Goal: Information Seeking & Learning: Learn about a topic

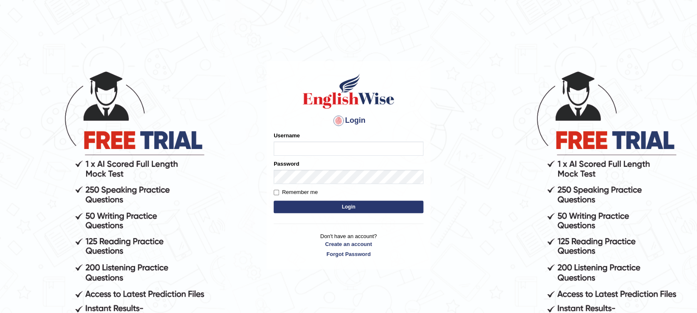
drag, startPoint x: 0, startPoint y: 0, endPoint x: 360, endPoint y: 144, distance: 387.8
click at [360, 144] on input "Username" at bounding box center [348, 148] width 150 height 14
type input "Muhammadshahrukhamjad"
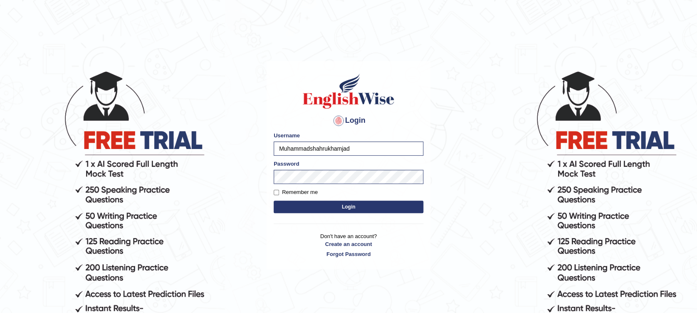
click at [364, 203] on button "Login" at bounding box center [348, 206] width 150 height 12
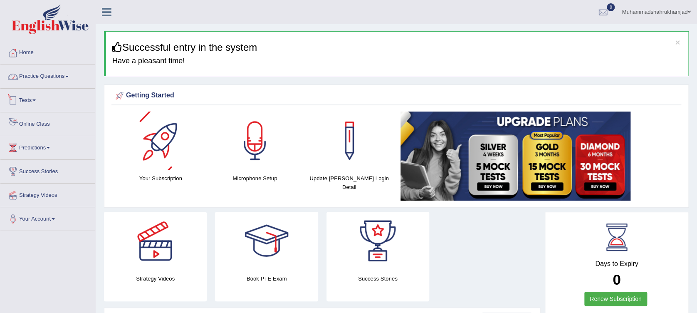
click at [50, 76] on link "Practice Questions" at bounding box center [47, 75] width 95 height 21
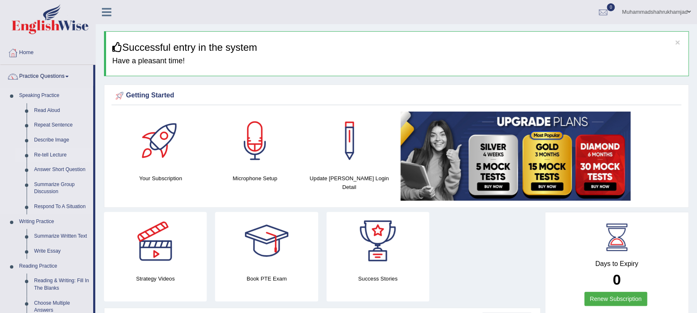
click at [47, 154] on link "Re-tell Lecture" at bounding box center [61, 155] width 63 height 15
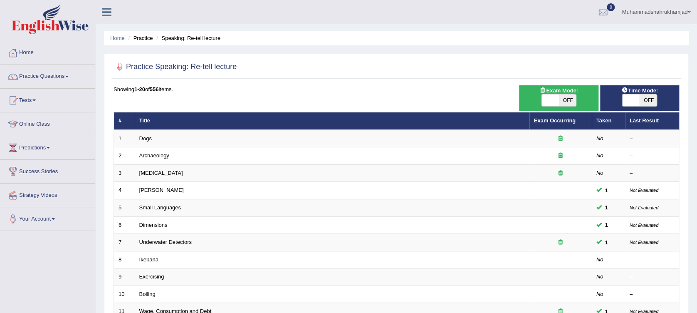
click at [568, 99] on span "OFF" at bounding box center [567, 100] width 17 height 12
checkbox input "true"
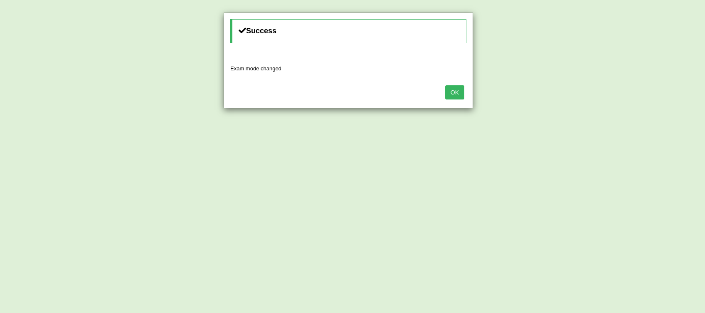
click at [644, 101] on div "Success Exam mode changed OK" at bounding box center [352, 156] width 705 height 313
click at [453, 99] on div "OK" at bounding box center [348, 93] width 249 height 29
click at [457, 87] on button "OK" at bounding box center [454, 92] width 19 height 14
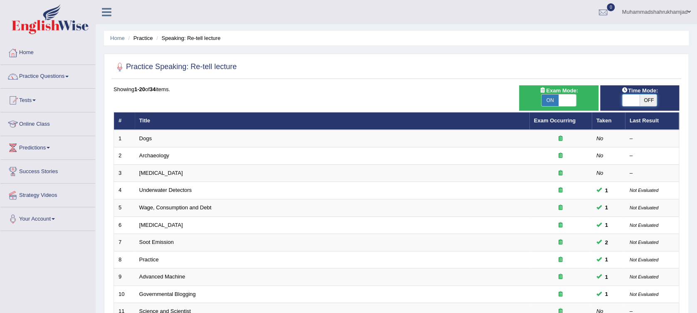
click at [636, 99] on span at bounding box center [630, 100] width 17 height 12
checkbox input "true"
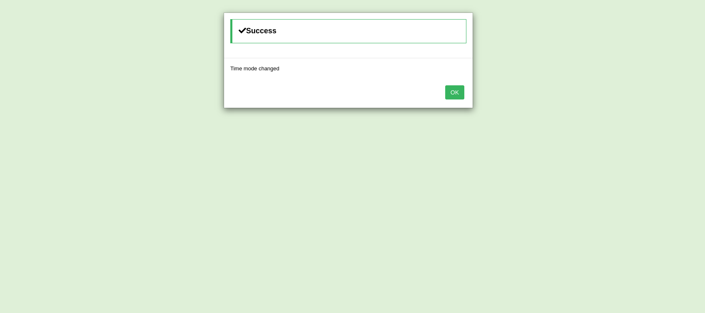
click at [451, 91] on button "OK" at bounding box center [454, 92] width 19 height 14
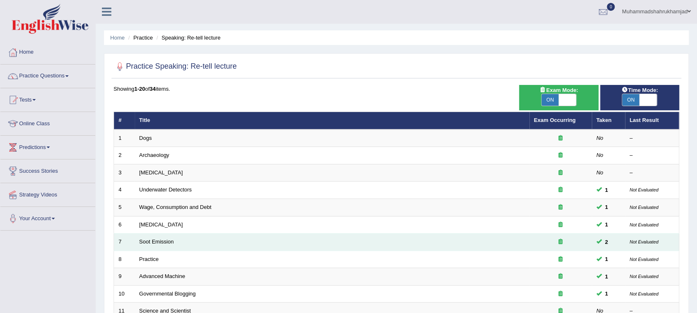
scroll to position [166, 0]
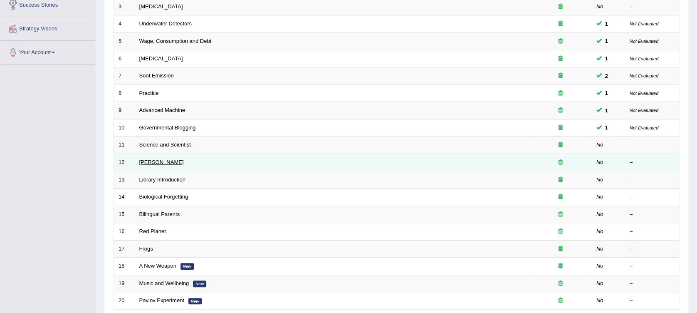
click at [163, 163] on link "[PERSON_NAME]" at bounding box center [161, 162] width 44 height 6
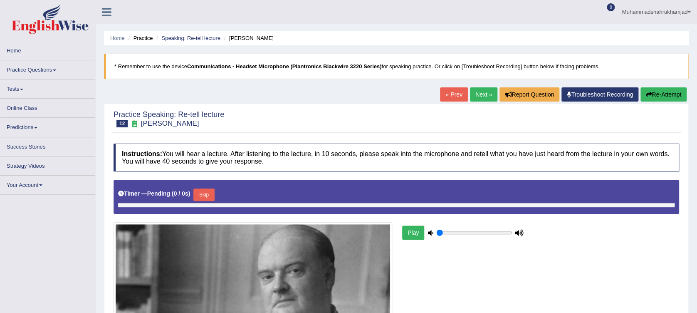
type input "1"
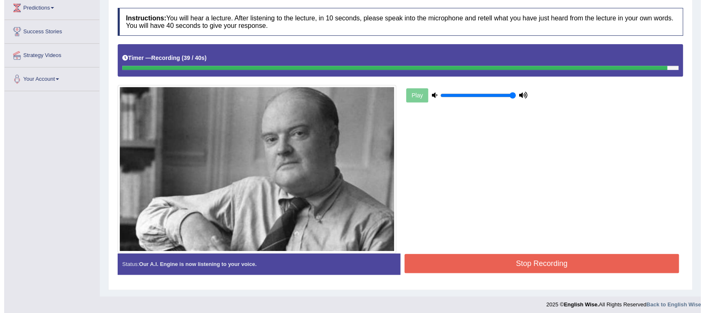
scroll to position [143, 0]
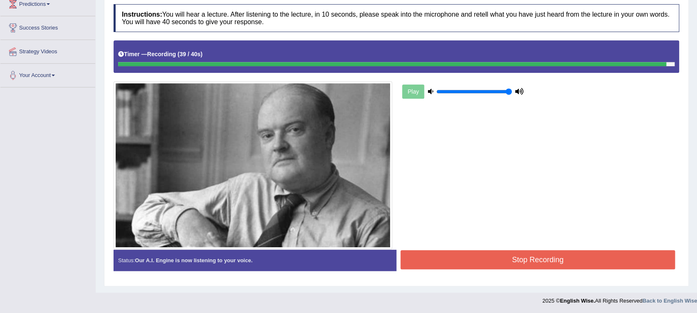
click at [616, 262] on button "Stop Recording" at bounding box center [537, 259] width 274 height 19
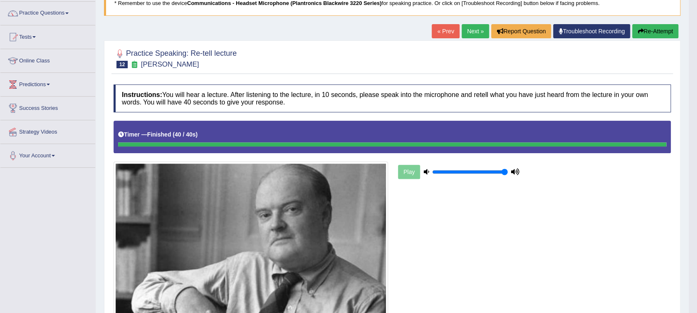
scroll to position [0, 0]
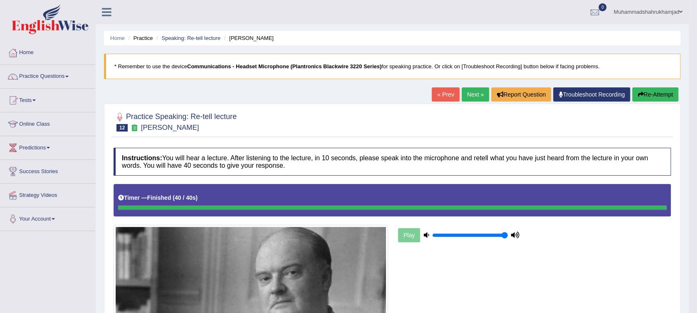
click at [469, 96] on link "Next »" at bounding box center [474, 94] width 27 height 14
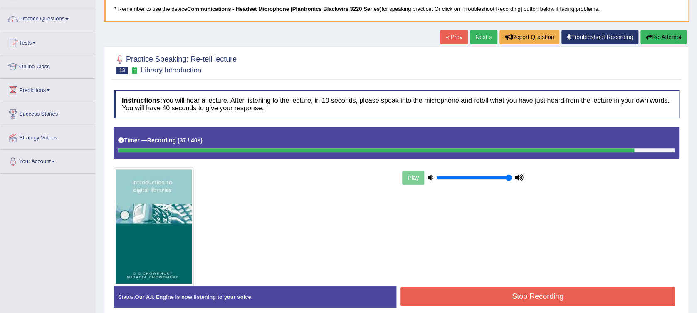
scroll to position [111, 0]
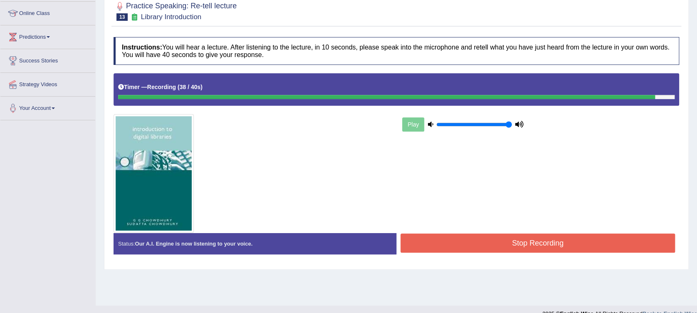
click at [585, 248] on button "Stop Recording" at bounding box center [537, 242] width 274 height 19
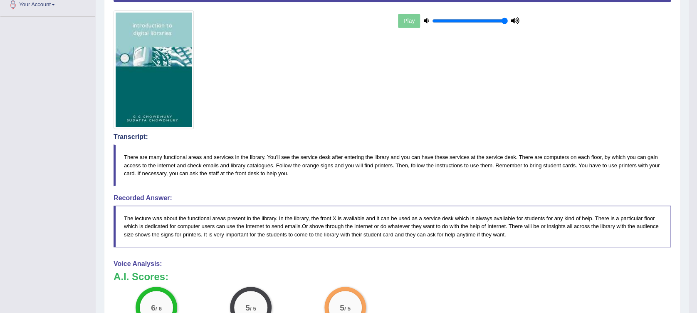
scroll to position [48, 0]
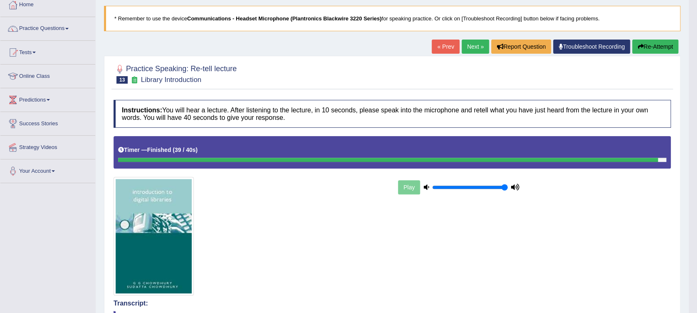
click at [479, 49] on link "Next »" at bounding box center [474, 46] width 27 height 14
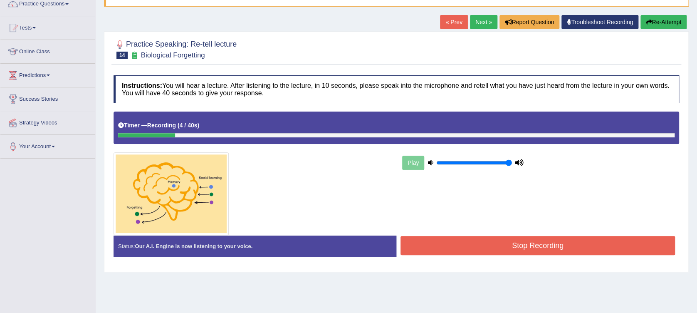
scroll to position [55, 0]
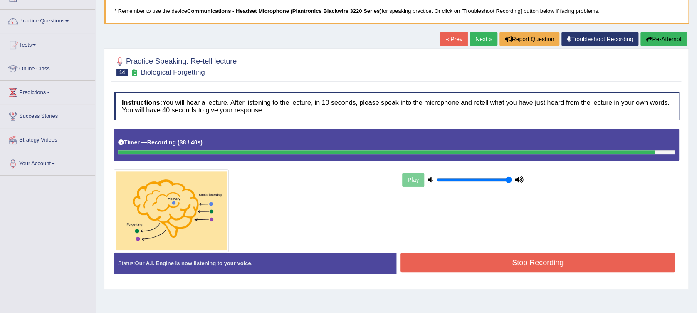
click at [562, 256] on button "Stop Recording" at bounding box center [537, 262] width 274 height 19
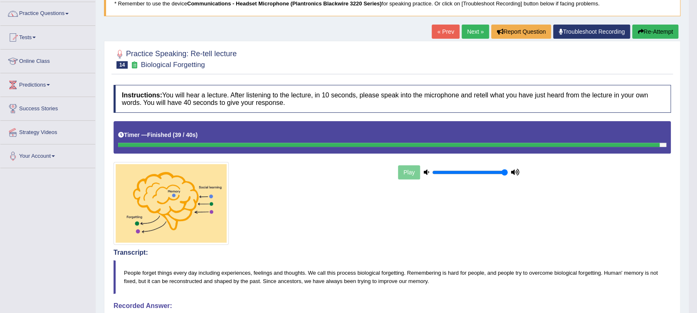
scroll to position [4, 0]
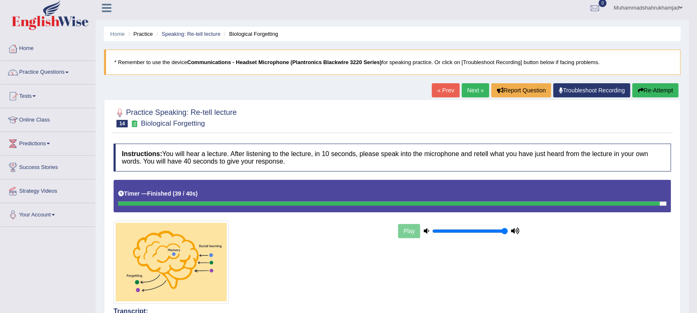
click at [469, 86] on link "Next »" at bounding box center [474, 90] width 27 height 14
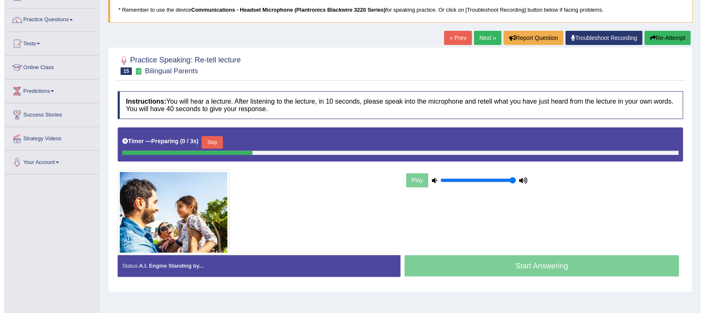
scroll to position [111, 0]
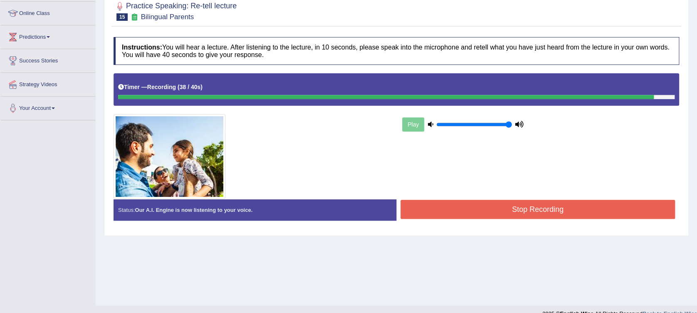
click at [525, 213] on button "Stop Recording" at bounding box center [537, 209] width 274 height 19
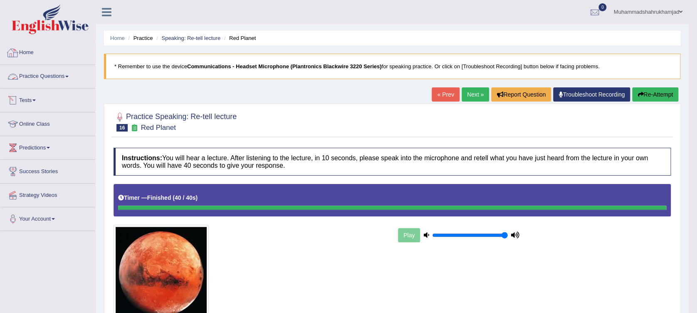
click at [44, 79] on link "Practice Questions" at bounding box center [47, 75] width 95 height 21
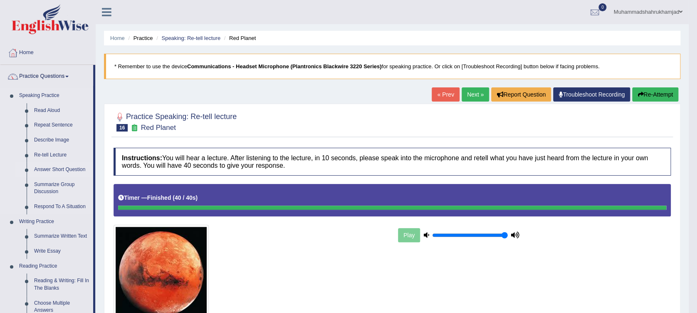
click at [78, 170] on link "Answer Short Question" at bounding box center [61, 169] width 63 height 15
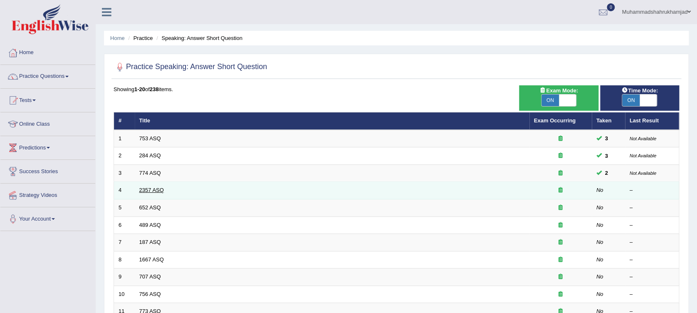
click at [150, 190] on link "2357 ASQ" at bounding box center [151, 190] width 25 height 6
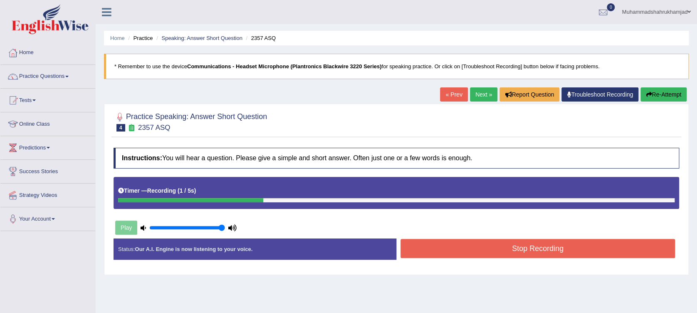
click at [558, 253] on button "Stop Recording" at bounding box center [537, 248] width 274 height 19
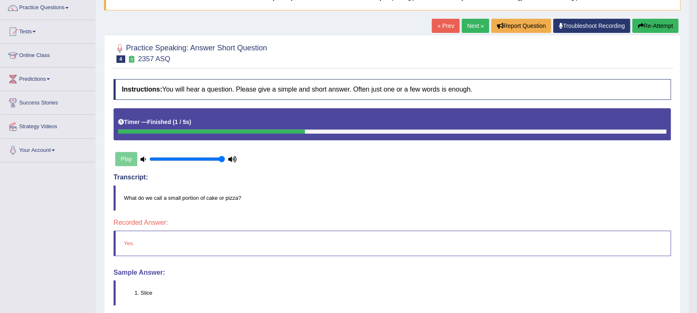
scroll to position [22, 0]
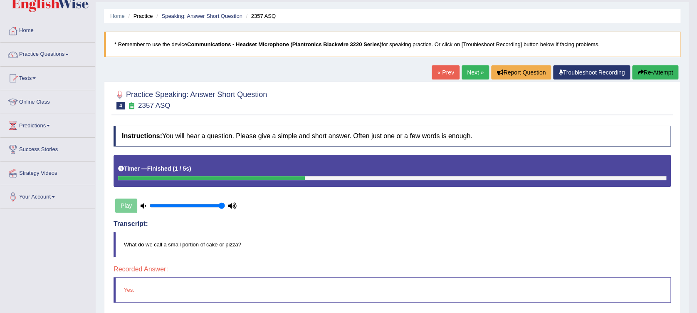
click at [478, 79] on link "Next »" at bounding box center [474, 72] width 27 height 14
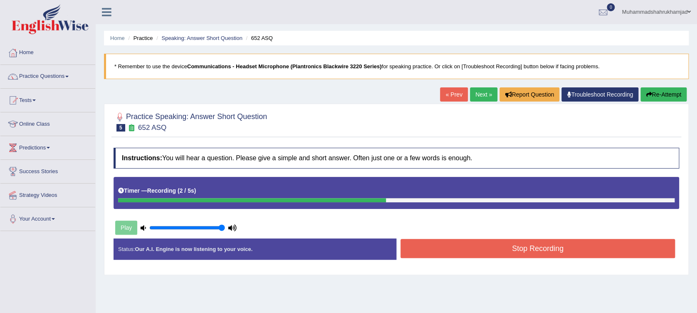
click at [425, 249] on button "Stop Recording" at bounding box center [537, 248] width 274 height 19
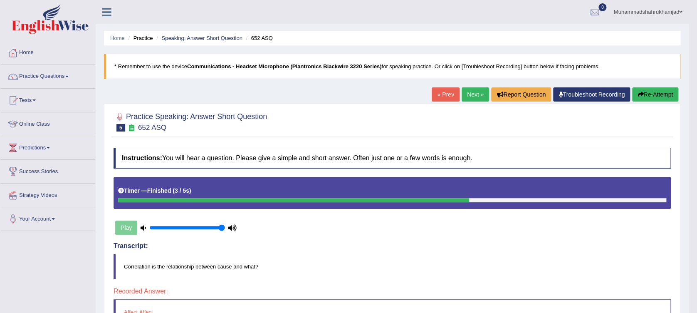
click at [652, 90] on button "Re-Attempt" at bounding box center [655, 94] width 46 height 14
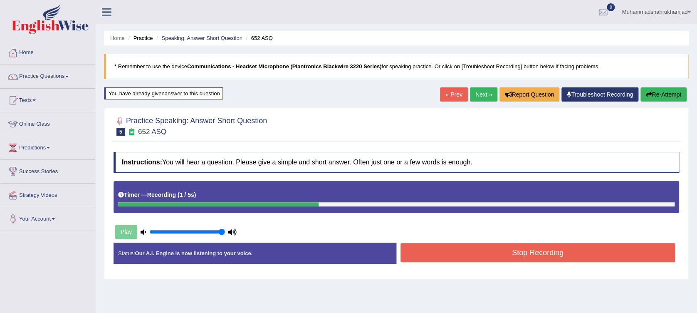
click at [501, 251] on button "Stop Recording" at bounding box center [537, 252] width 274 height 19
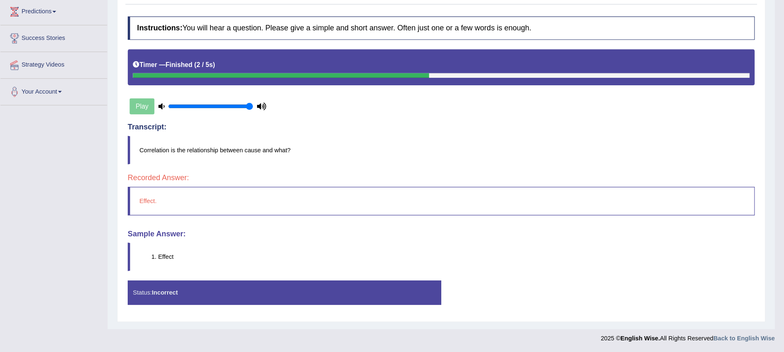
scroll to position [27, 0]
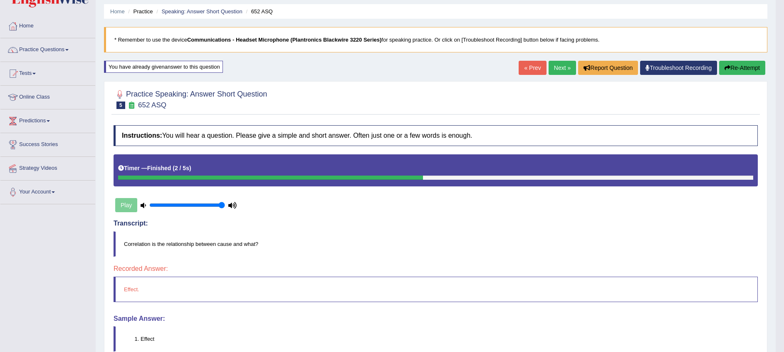
drag, startPoint x: 704, startPoint y: 0, endPoint x: 783, endPoint y: 109, distance: 134.5
click at [696, 109] on body "Toggle navigation Home Practice Questions Speaking Practice Read Aloud Repeat S…" at bounding box center [392, 149] width 784 height 352
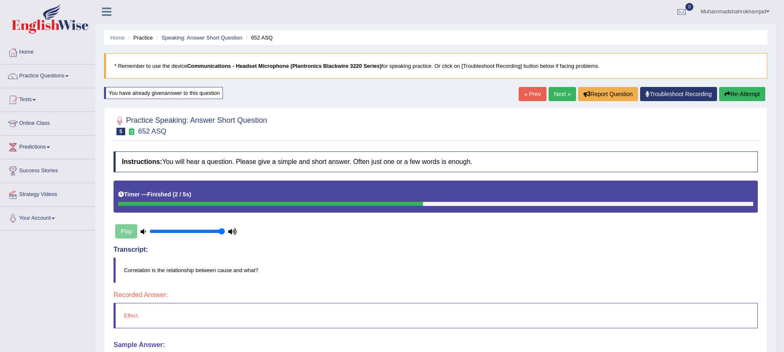
scroll to position [0, 0]
click at [620, 94] on button "Report Question" at bounding box center [608, 94] width 60 height 14
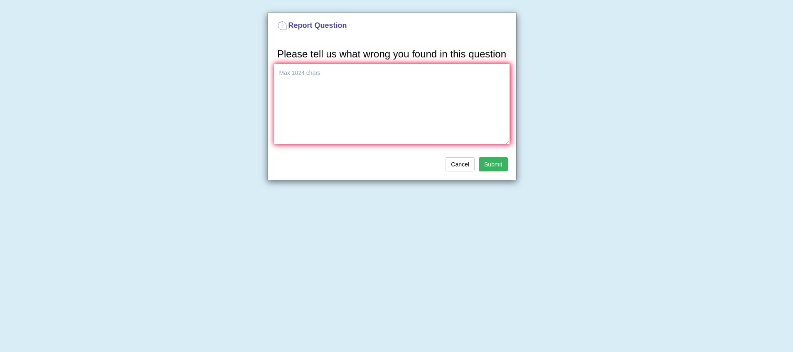
click at [333, 86] on textarea at bounding box center [392, 104] width 236 height 81
type textarea "I have given right answer, still it shows incorrect."
click at [490, 167] on button "Submit" at bounding box center [493, 164] width 29 height 14
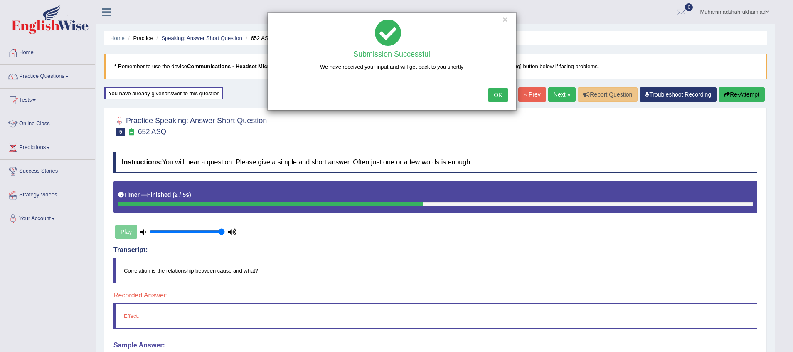
click at [495, 93] on button "OK" at bounding box center [497, 95] width 19 height 14
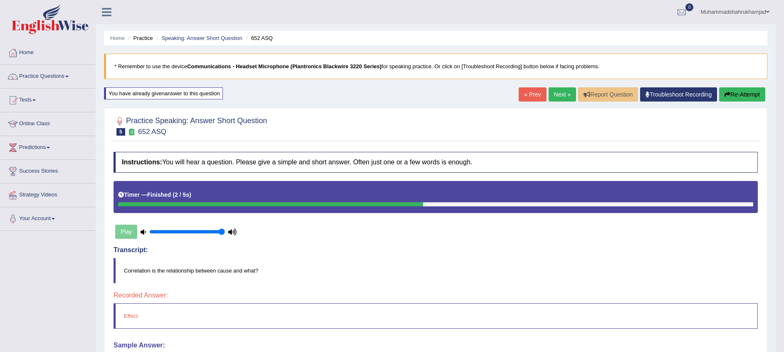
click at [552, 94] on link "Next »" at bounding box center [561, 94] width 27 height 14
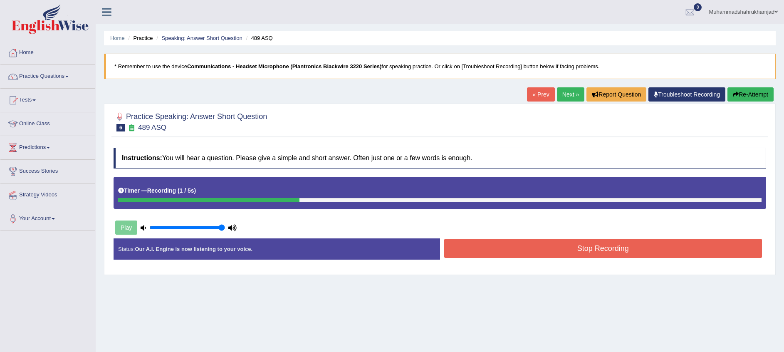
click at [598, 248] on button "Stop Recording" at bounding box center [603, 248] width 318 height 19
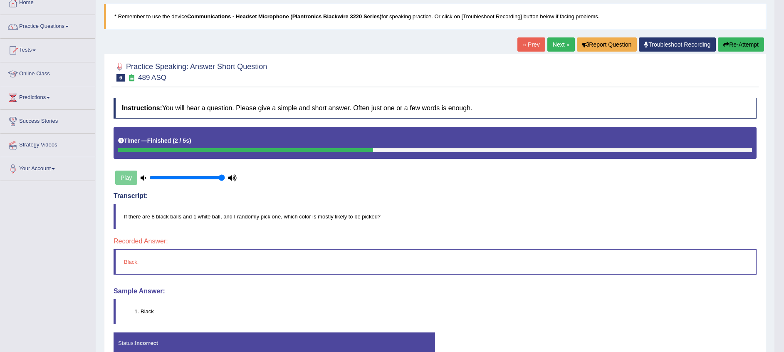
scroll to position [32, 0]
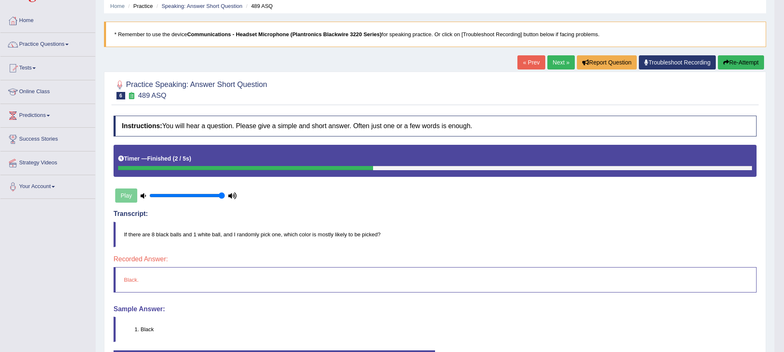
click at [554, 62] on link "Next »" at bounding box center [560, 62] width 27 height 14
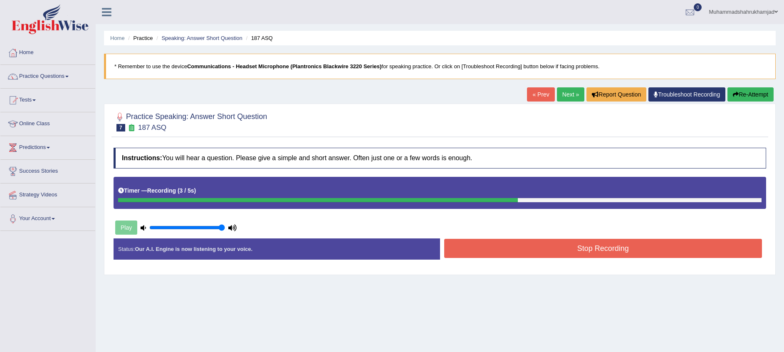
click at [635, 242] on button "Stop Recording" at bounding box center [603, 248] width 318 height 19
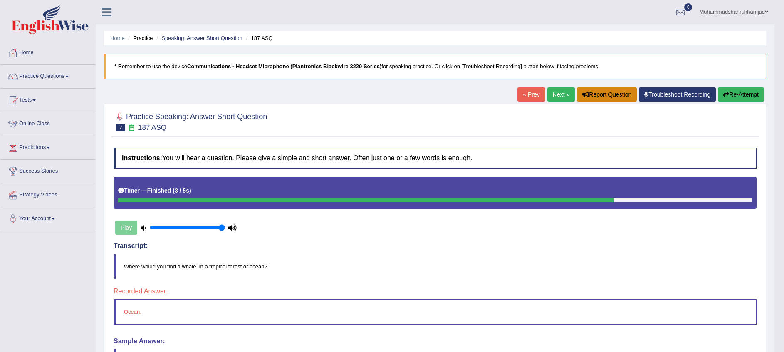
click at [595, 93] on button "Report Question" at bounding box center [607, 94] width 60 height 14
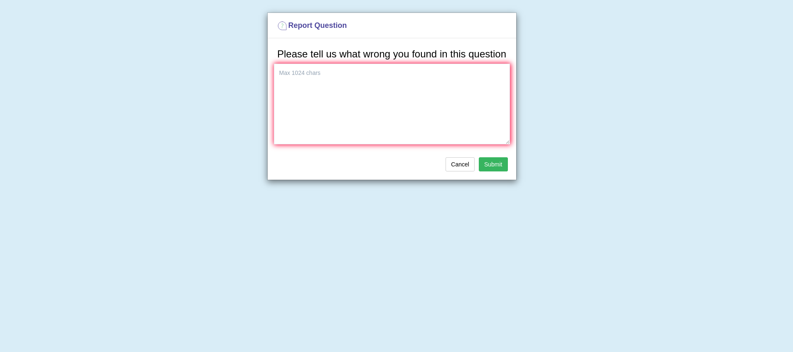
click at [401, 54] on h3 "Please tell us what wrong you found in this question" at bounding box center [392, 54] width 236 height 11
click at [395, 74] on textarea at bounding box center [392, 104] width 236 height 81
type textarea "showing incorrect answer despite answer being correct."
click at [481, 162] on button "Submit" at bounding box center [493, 164] width 29 height 14
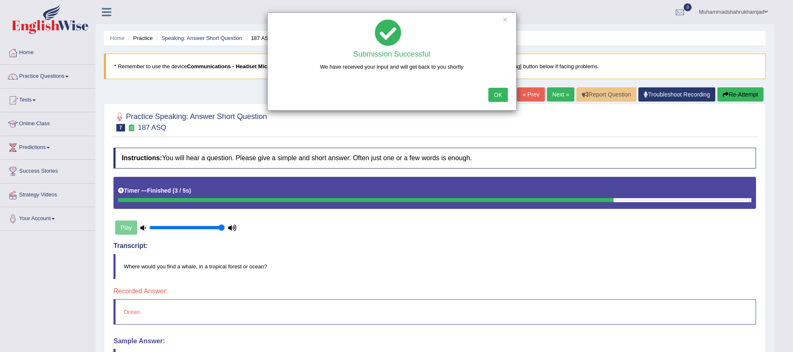
click at [653, 95] on div "× Submission Successful We have received your input and will get back to you sh…" at bounding box center [396, 176] width 793 height 352
click at [498, 96] on button "OK" at bounding box center [497, 95] width 19 height 14
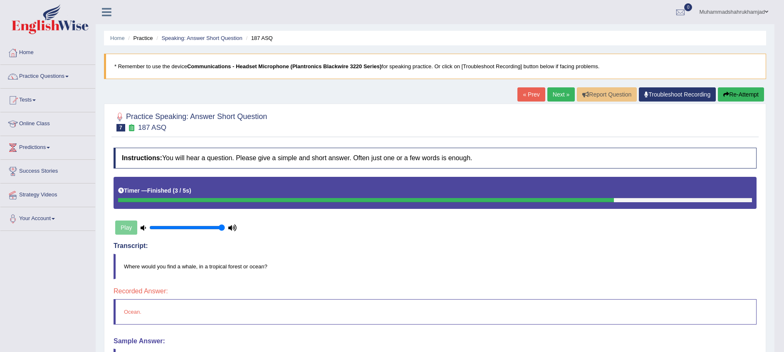
click at [693, 96] on link "Troubleshoot Recording" at bounding box center [676, 94] width 77 height 14
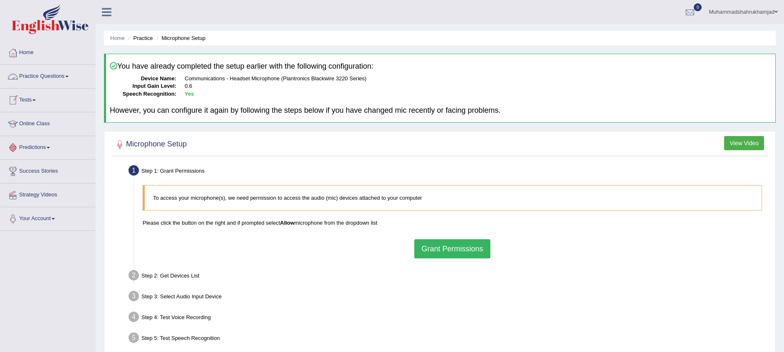
click at [28, 70] on link "Practice Questions" at bounding box center [47, 75] width 95 height 21
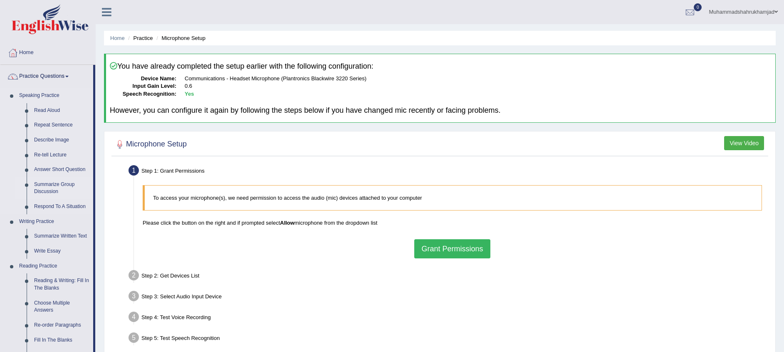
click at [52, 191] on link "Summarize Group Discussion" at bounding box center [61, 188] width 63 height 22
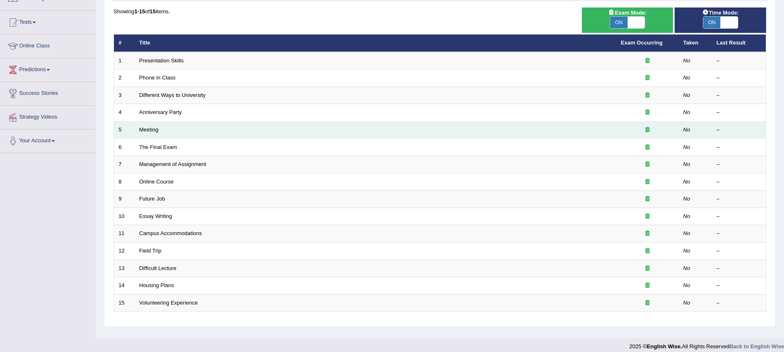
scroll to position [85, 0]
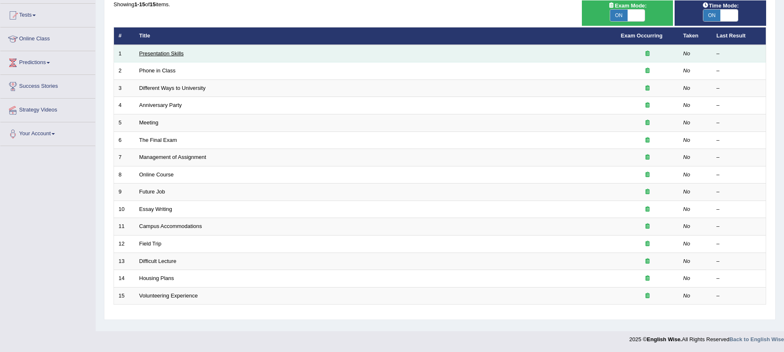
click at [163, 52] on link "Presentation Skills" at bounding box center [161, 53] width 44 height 6
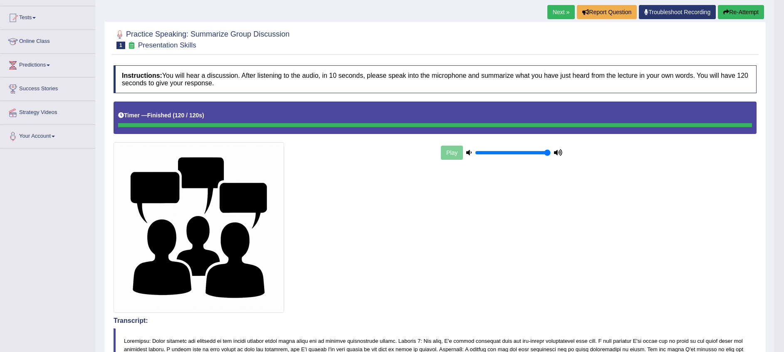
scroll to position [61, 0]
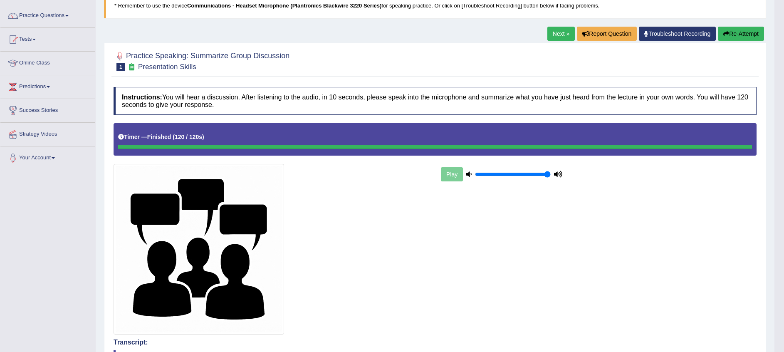
click at [555, 37] on link "Next »" at bounding box center [560, 34] width 27 height 14
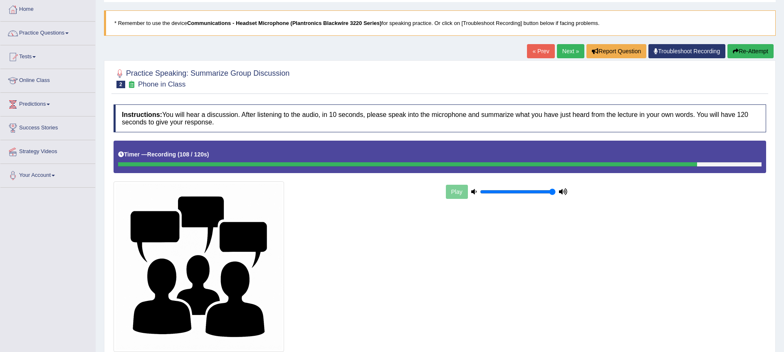
scroll to position [62, 0]
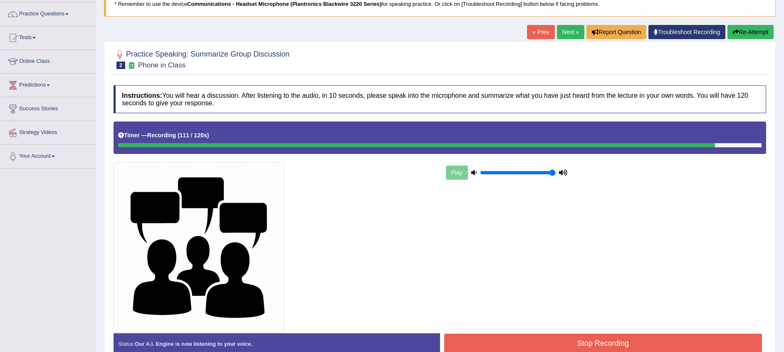
click at [614, 341] on button "Stop Recording" at bounding box center [603, 342] width 318 height 19
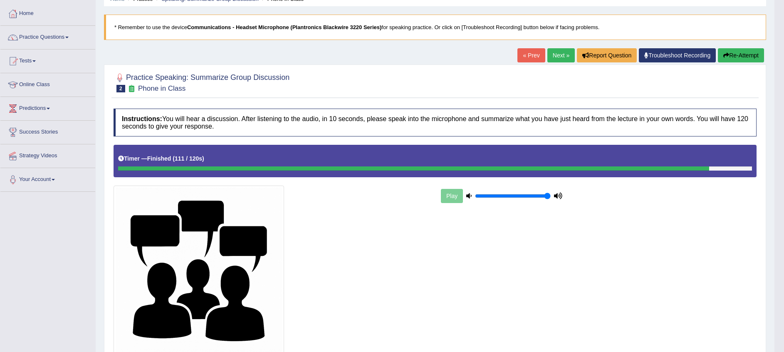
scroll to position [0, 0]
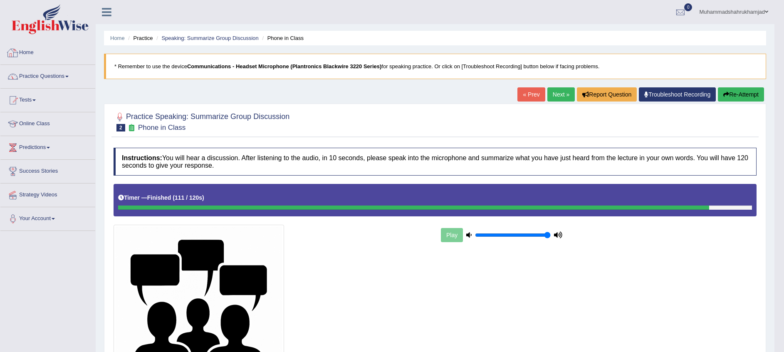
click at [27, 53] on link "Home" at bounding box center [47, 51] width 95 height 21
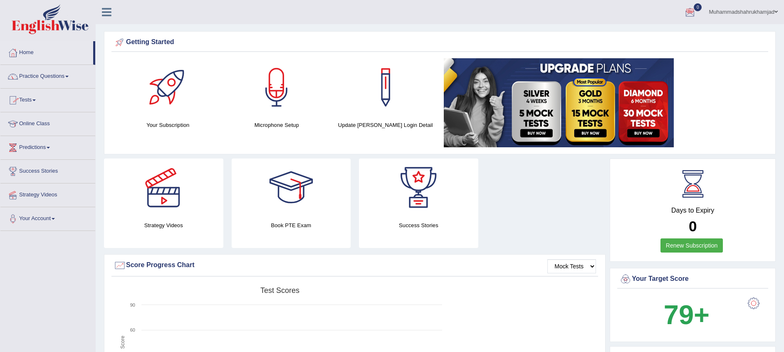
click at [34, 103] on link "Tests" at bounding box center [47, 99] width 95 height 21
click at [41, 133] on link "Take Mock Test" at bounding box center [54, 134] width 78 height 15
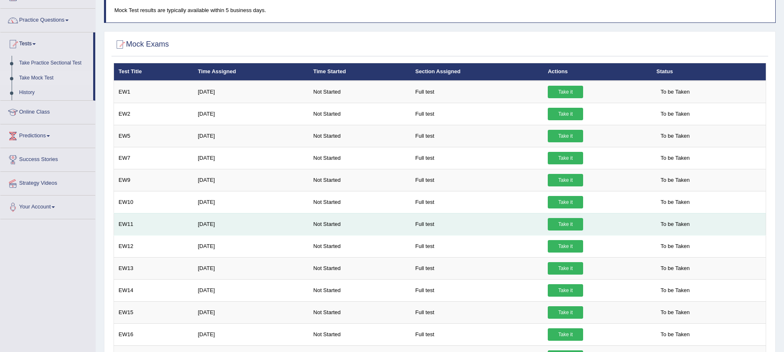
scroll to position [56, 0]
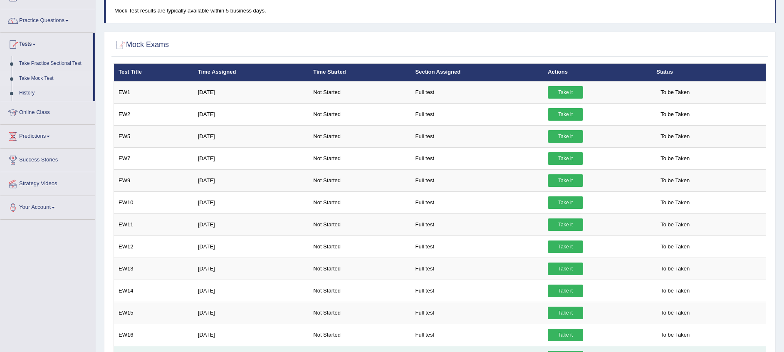
drag, startPoint x: 291, startPoint y: 197, endPoint x: 386, endPoint y: 350, distance: 179.9
click at [305, 200] on td "[DATE]" at bounding box center [251, 202] width 116 height 22
